Goal: Task Accomplishment & Management: Manage account settings

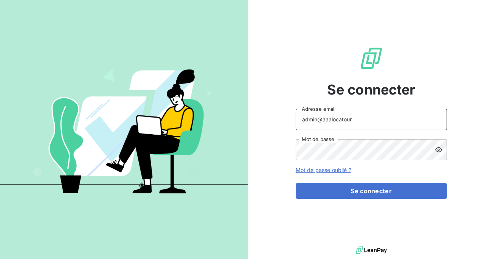
click at [371, 121] on input "admin@aaalocatour" at bounding box center [371, 119] width 151 height 21
type input "admin@aclbureautique"
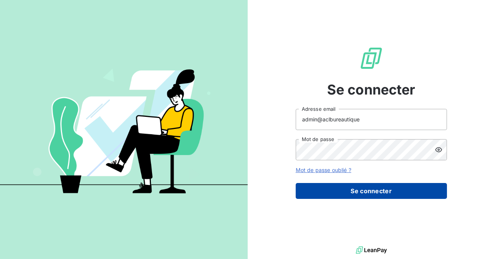
click at [360, 191] on button "Se connecter" at bounding box center [371, 191] width 151 height 16
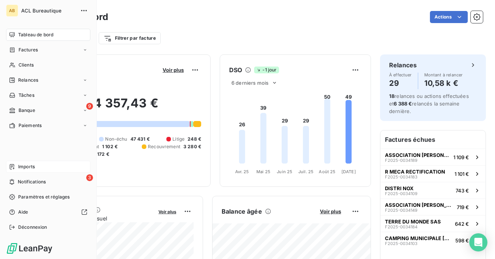
click at [20, 168] on span "Imports" at bounding box center [26, 166] width 17 height 7
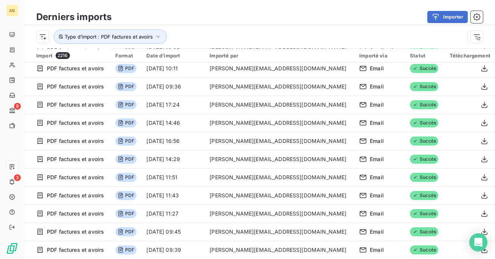
scroll to position [733, 0]
